Goal: Entertainment & Leisure: Consume media (video, audio)

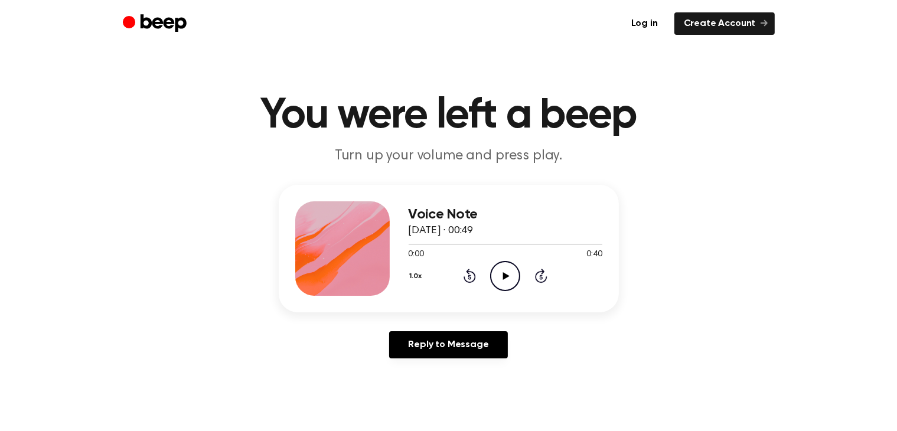
click at [513, 271] on icon "Play Audio" at bounding box center [505, 276] width 30 height 30
click at [499, 277] on icon "Play Audio" at bounding box center [505, 276] width 30 height 30
click at [508, 262] on circle at bounding box center [505, 276] width 29 height 29
click at [502, 274] on icon "Play Audio" at bounding box center [505, 276] width 30 height 30
